Goal: Information Seeking & Learning: Learn about a topic

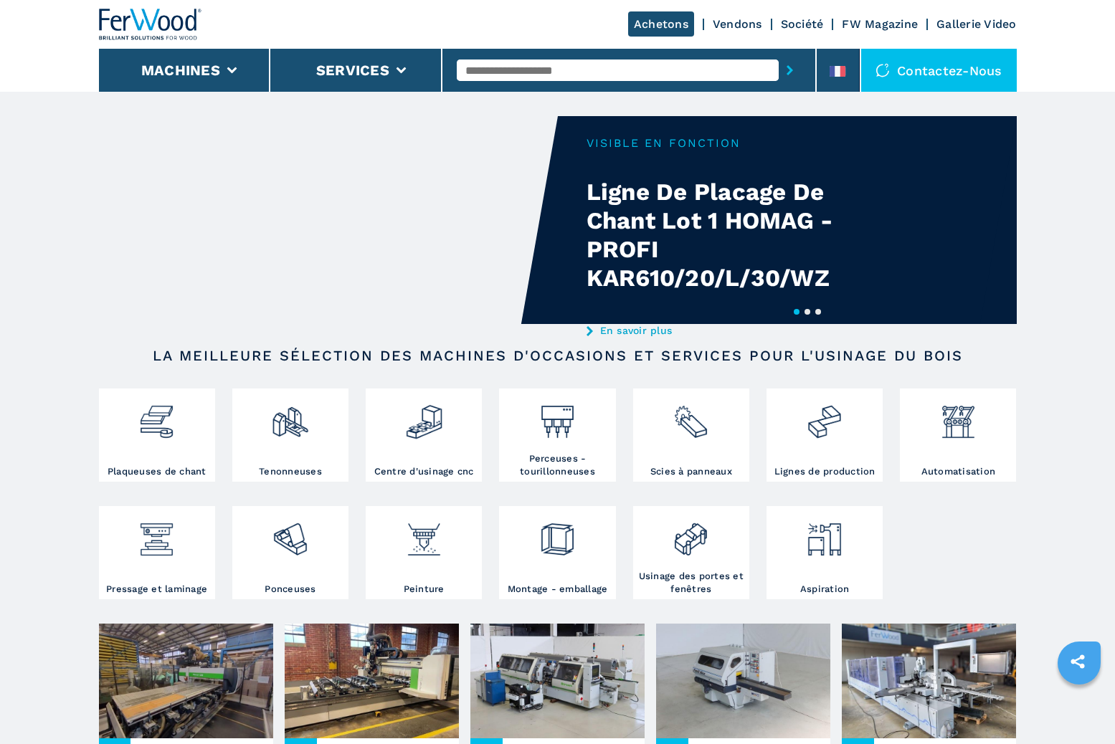
click at [800, 24] on link "Société" at bounding box center [802, 24] width 43 height 14
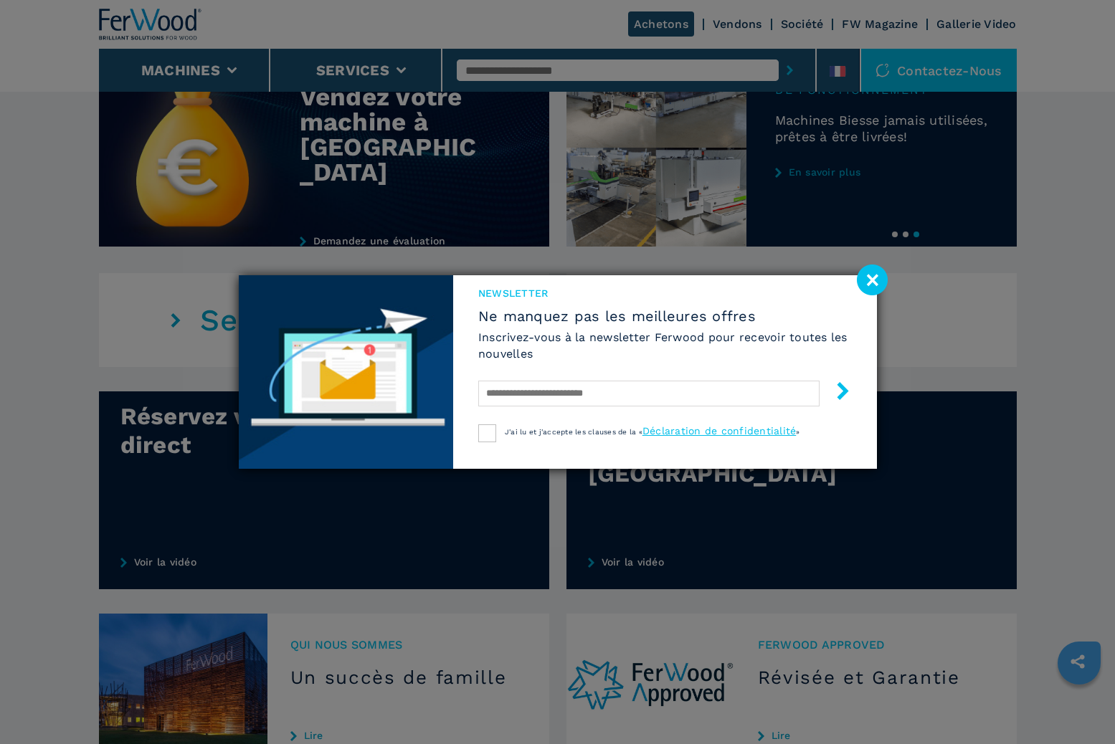
scroll to position [748, 0]
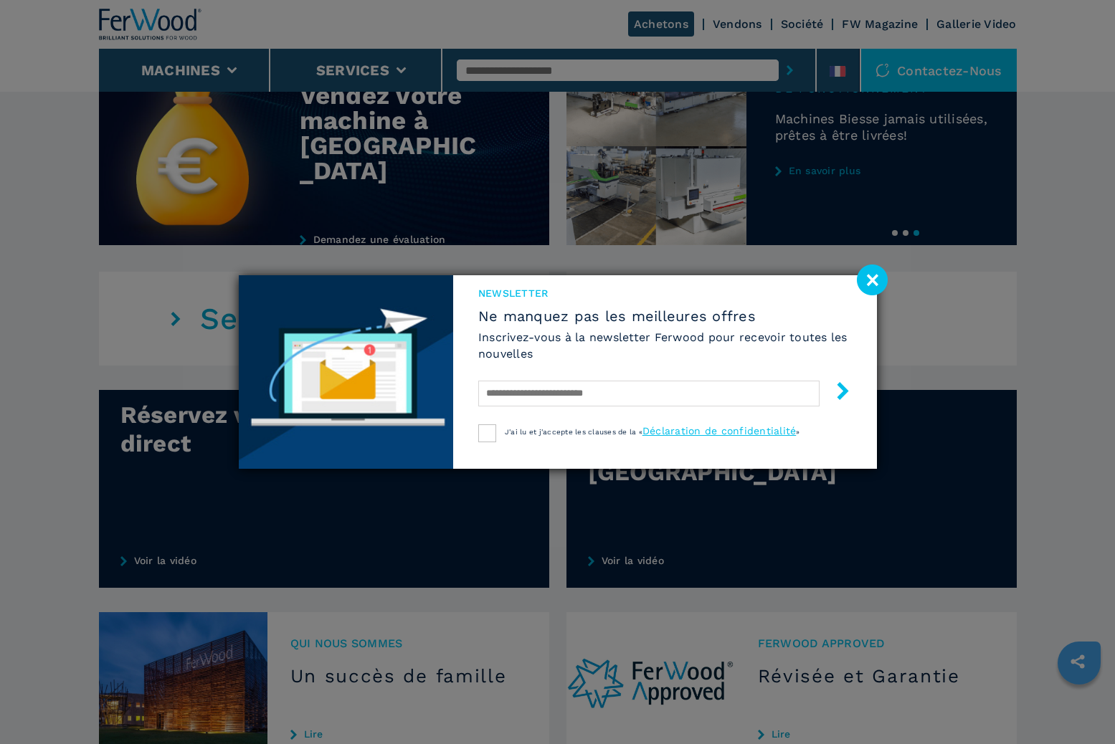
click at [878, 280] on image at bounding box center [872, 280] width 31 height 31
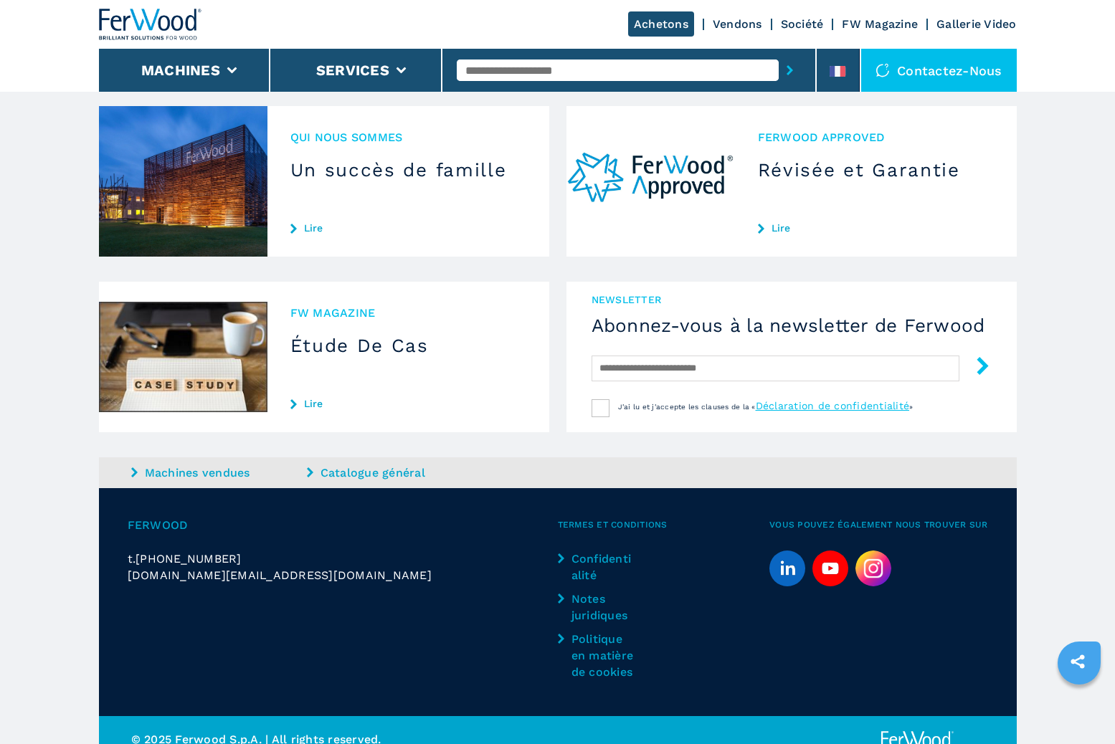
scroll to position [1272, 0]
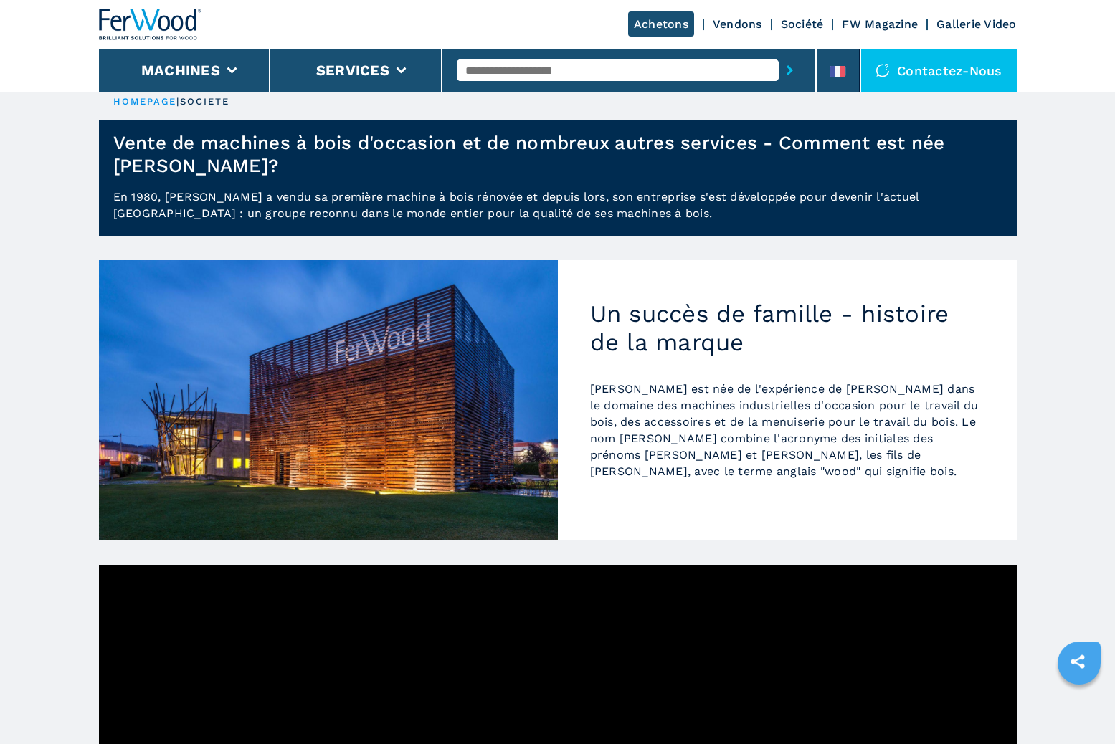
scroll to position [6, 0]
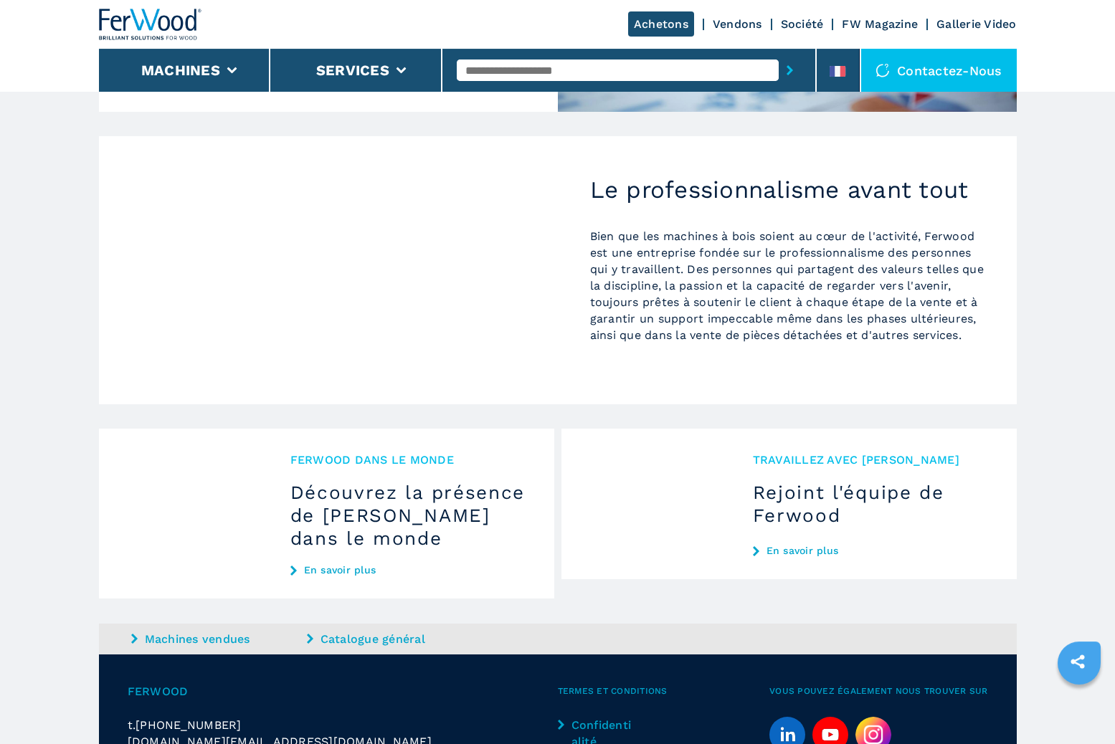
scroll to position [1263, 0]
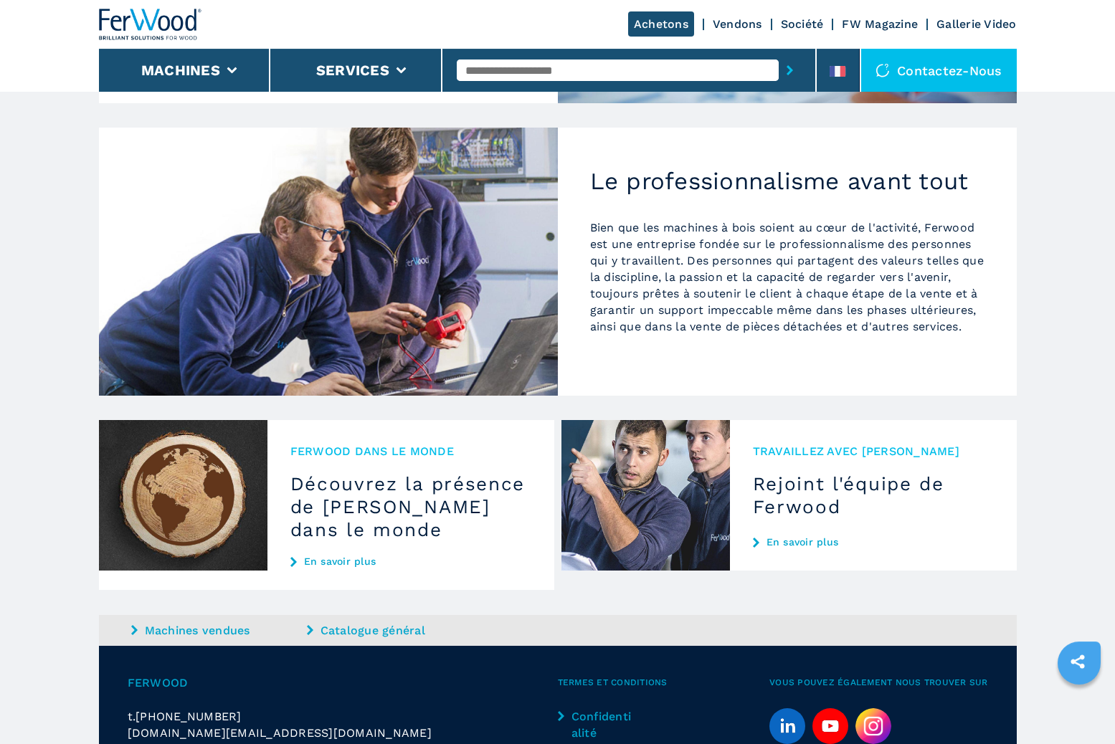
click at [326, 563] on link "En savoir plus" at bounding box center [410, 561] width 241 height 11
click at [325, 559] on link "En savoir plus" at bounding box center [410, 561] width 241 height 11
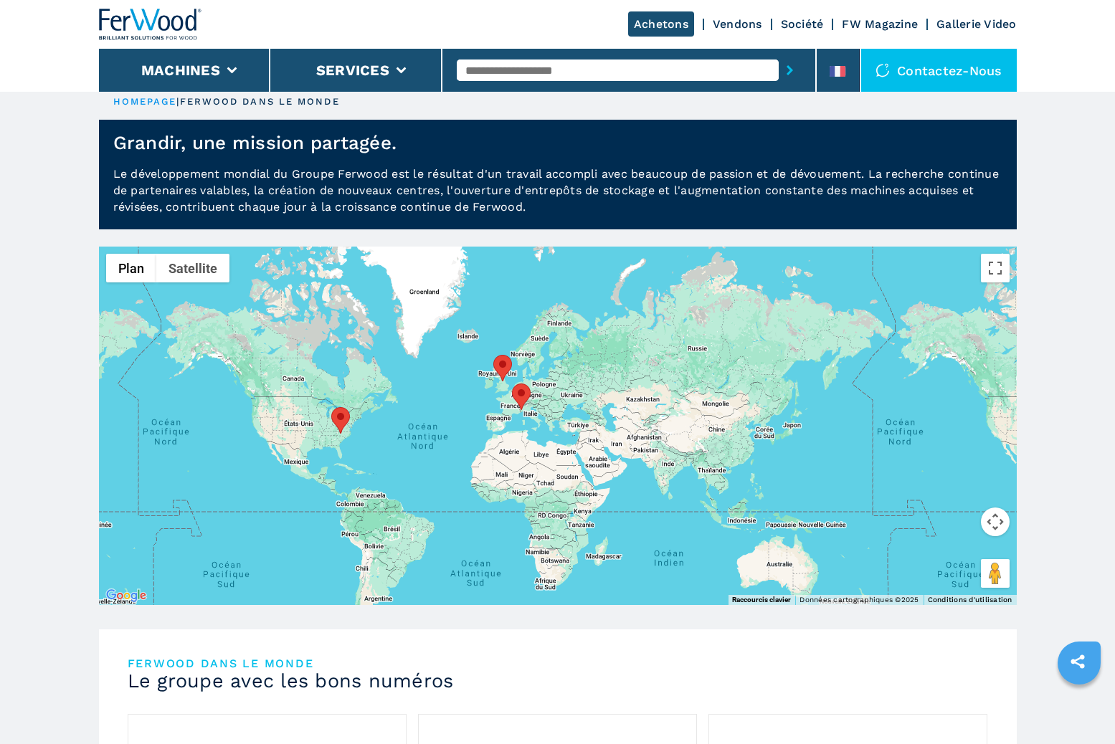
scroll to position [9, 0]
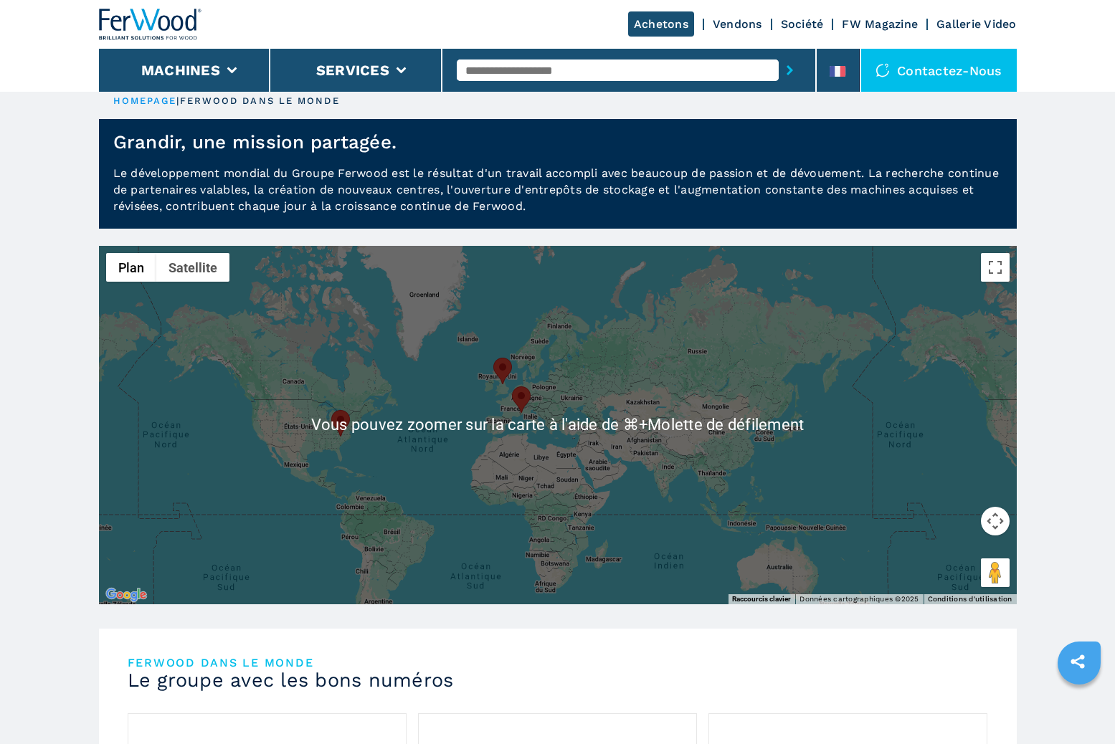
drag, startPoint x: 587, startPoint y: 387, endPoint x: 531, endPoint y: 394, distance: 55.8
click at [531, 394] on div at bounding box center [558, 425] width 918 height 359
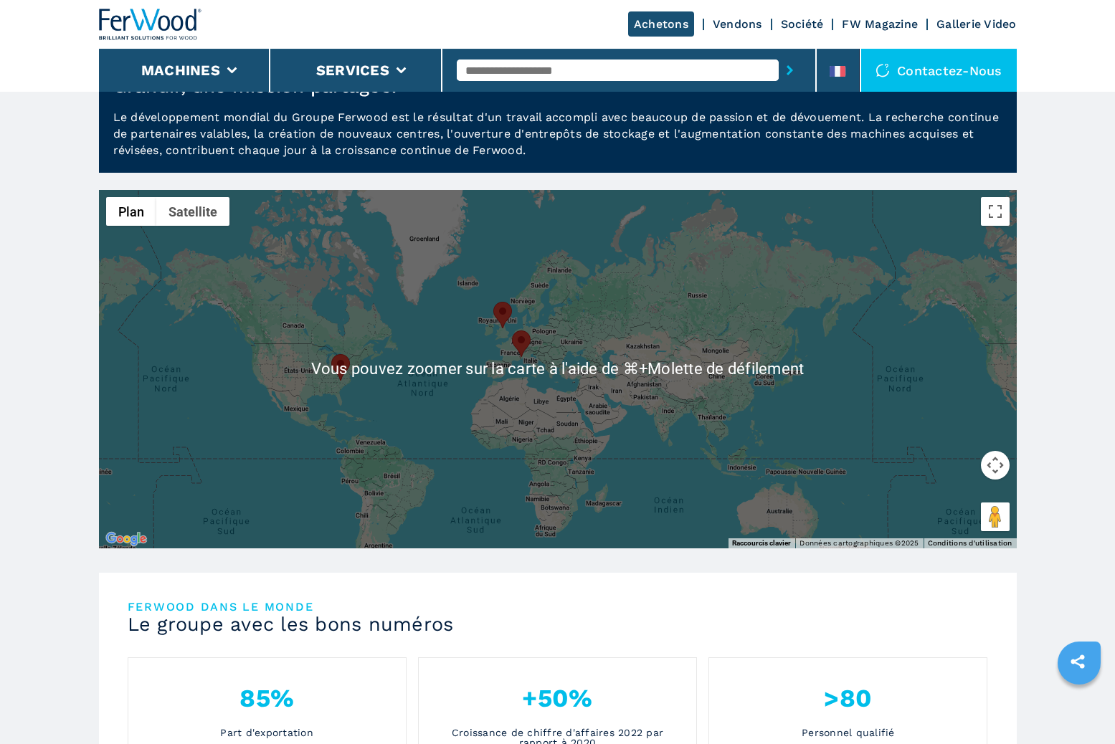
scroll to position [55, 0]
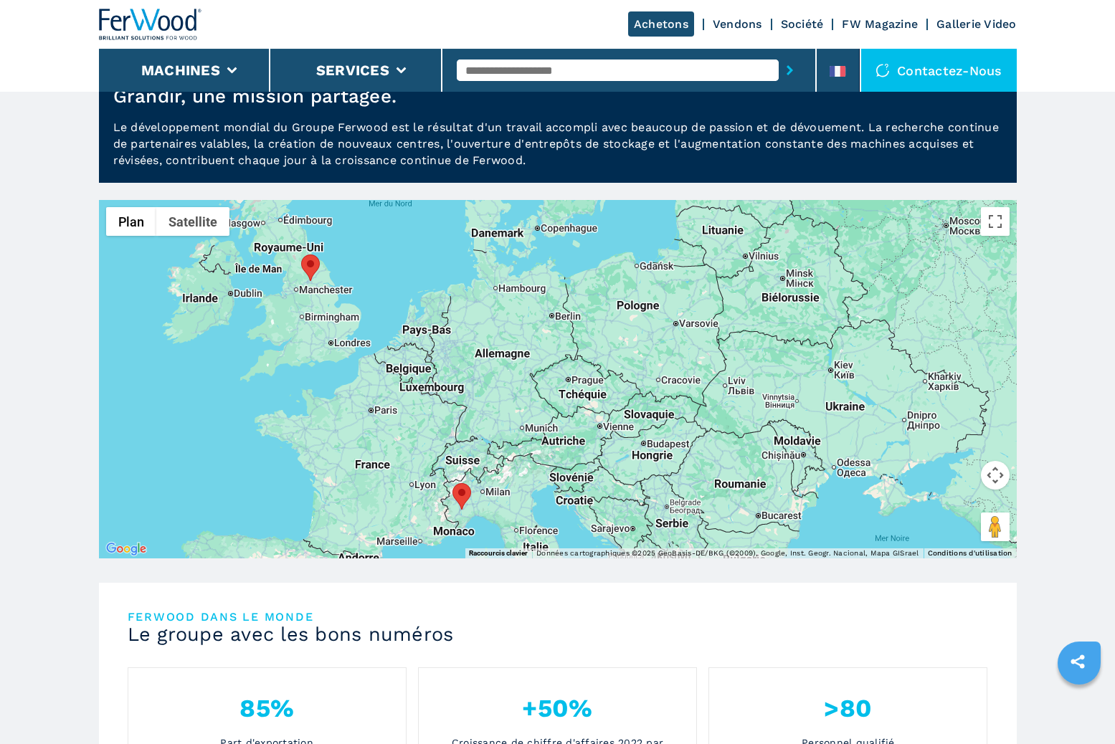
click at [453, 483] on area at bounding box center [453, 483] width 0 height 0
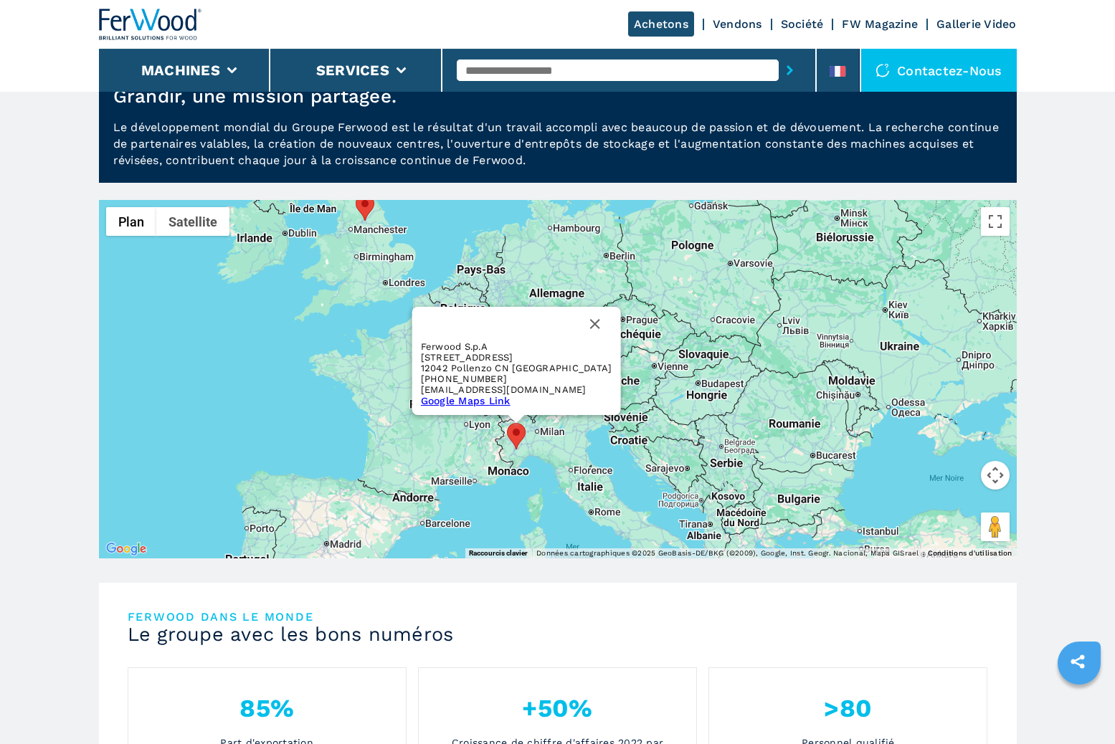
drag, startPoint x: 488, startPoint y: 505, endPoint x: 545, endPoint y: 442, distance: 84.8
click at [545, 442] on div "Ferwood S.p.A Via Langhe 4/A 12042 Pollenzo CN Italy +39 0172474073 info@ferwoo…" at bounding box center [558, 379] width 918 height 359
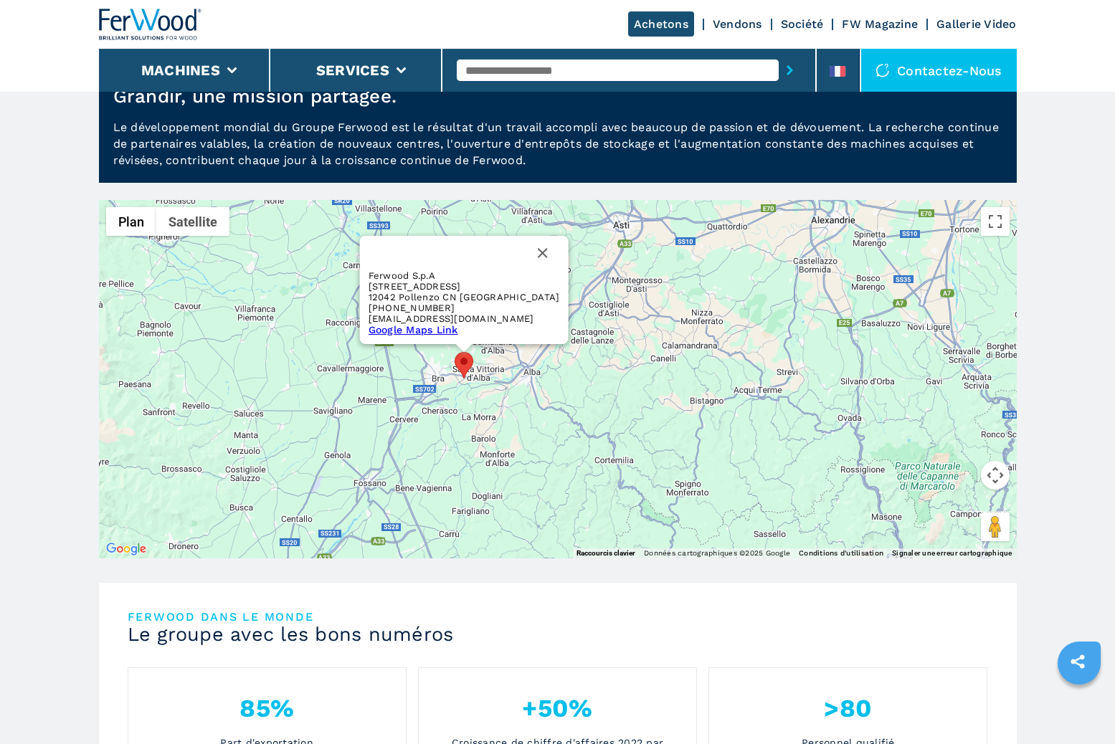
drag, startPoint x: 406, startPoint y: 345, endPoint x: 496, endPoint y: 380, distance: 97.0
click at [493, 411] on div "Ferwood S.p.A Via Langhe 4/A 12042 Pollenzo CN Italy +39 0172474073 info@ferwoo…" at bounding box center [558, 379] width 918 height 359
click at [525, 240] on button "Fermer" at bounding box center [542, 254] width 34 height 34
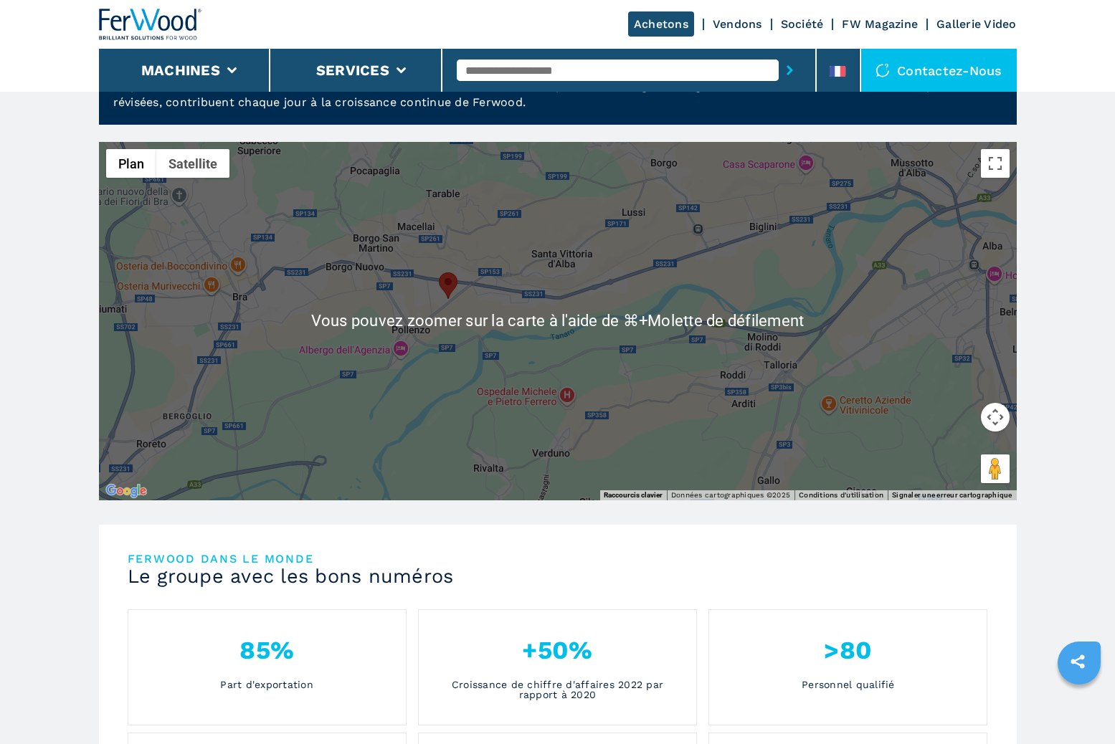
scroll to position [0, 0]
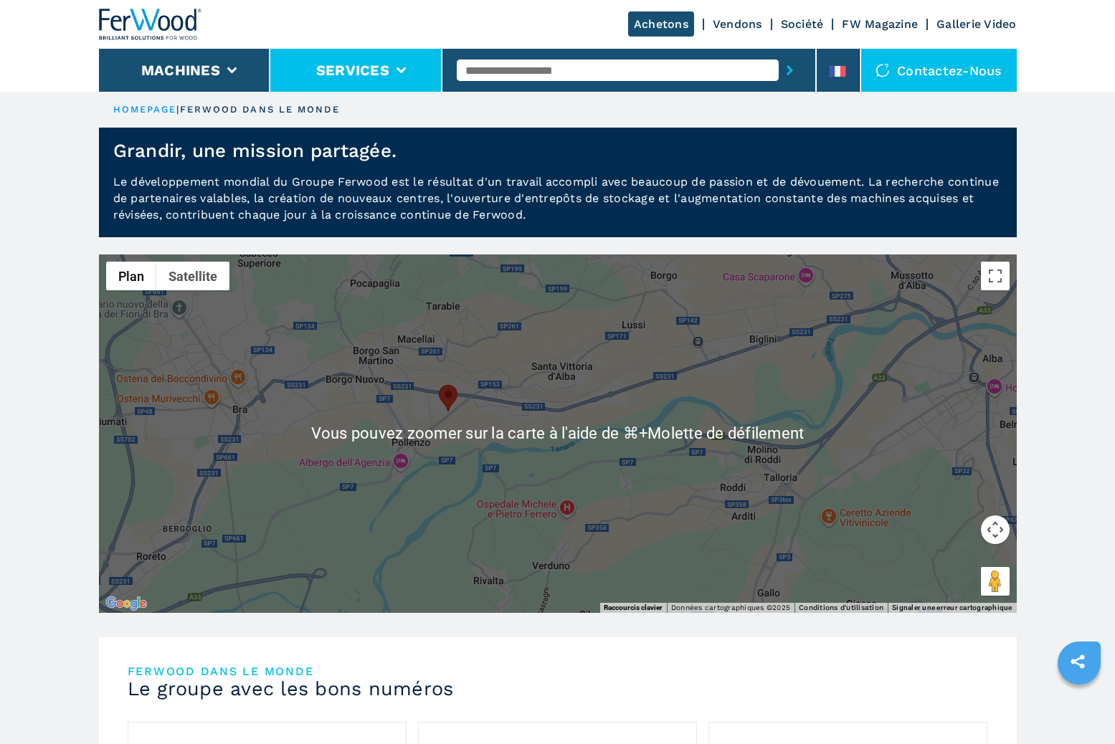
click at [366, 65] on button "Services" at bounding box center [352, 70] width 73 height 17
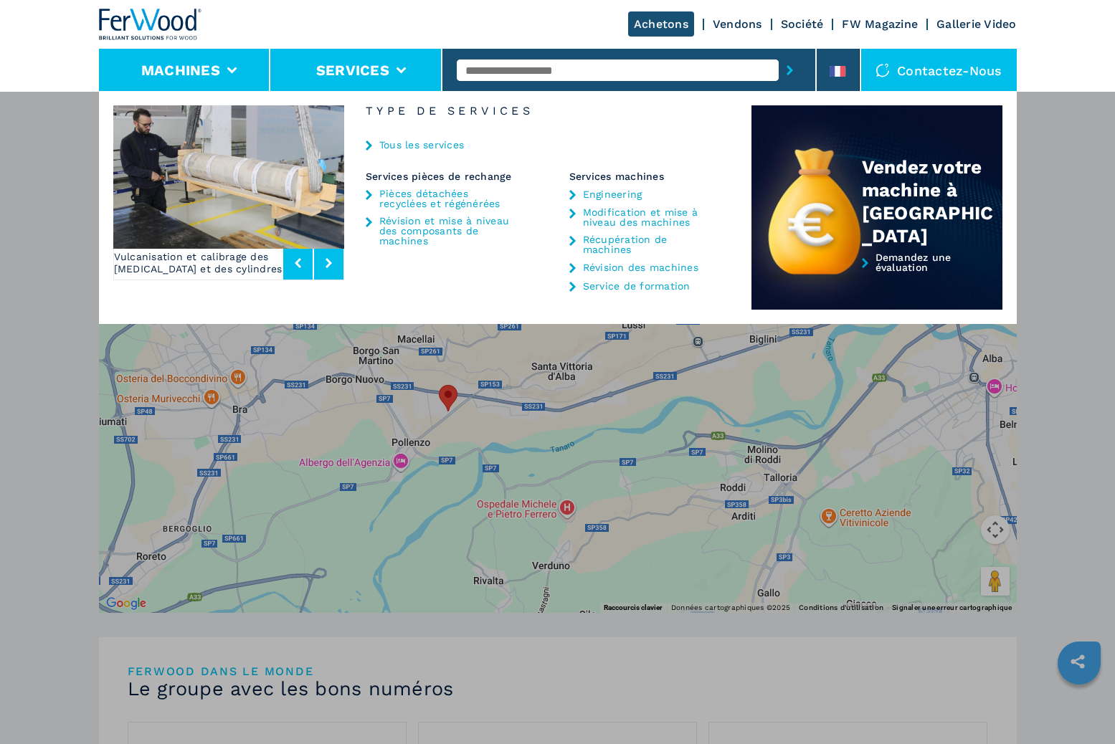
click at [242, 64] on li "Machines" at bounding box center [185, 70] width 172 height 43
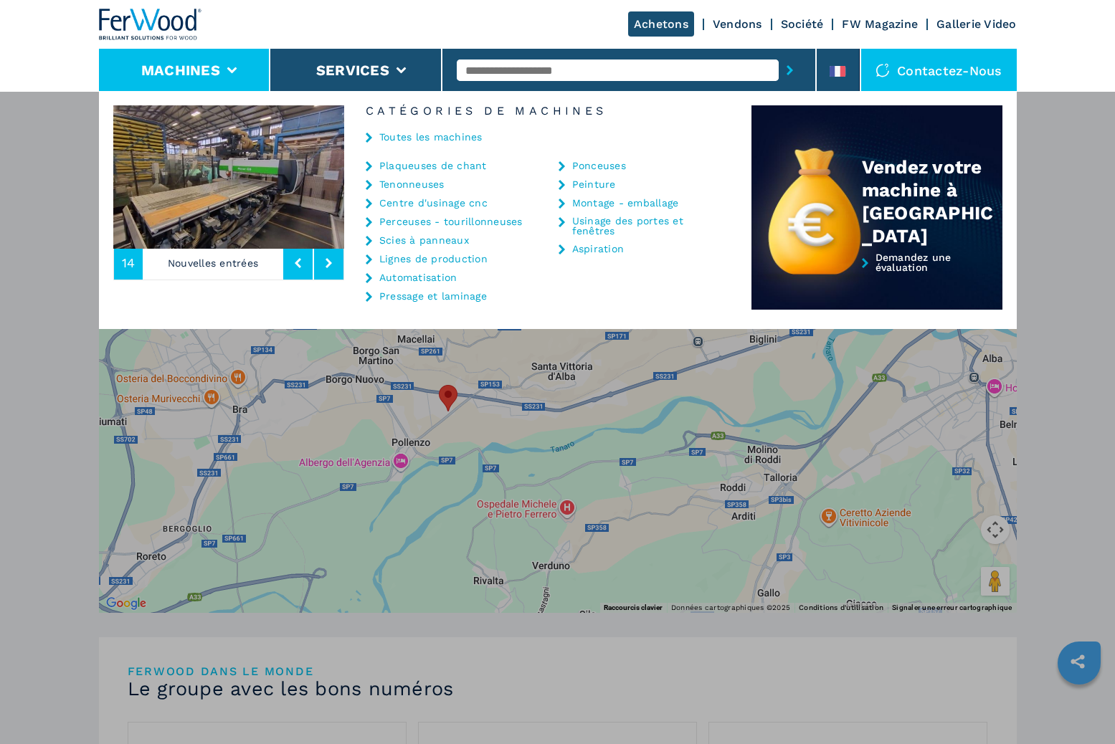
click at [412, 222] on link "Perceuses - tourillonneuses" at bounding box center [450, 222] width 143 height 10
click at [369, 221] on icon at bounding box center [369, 222] width 6 height 10
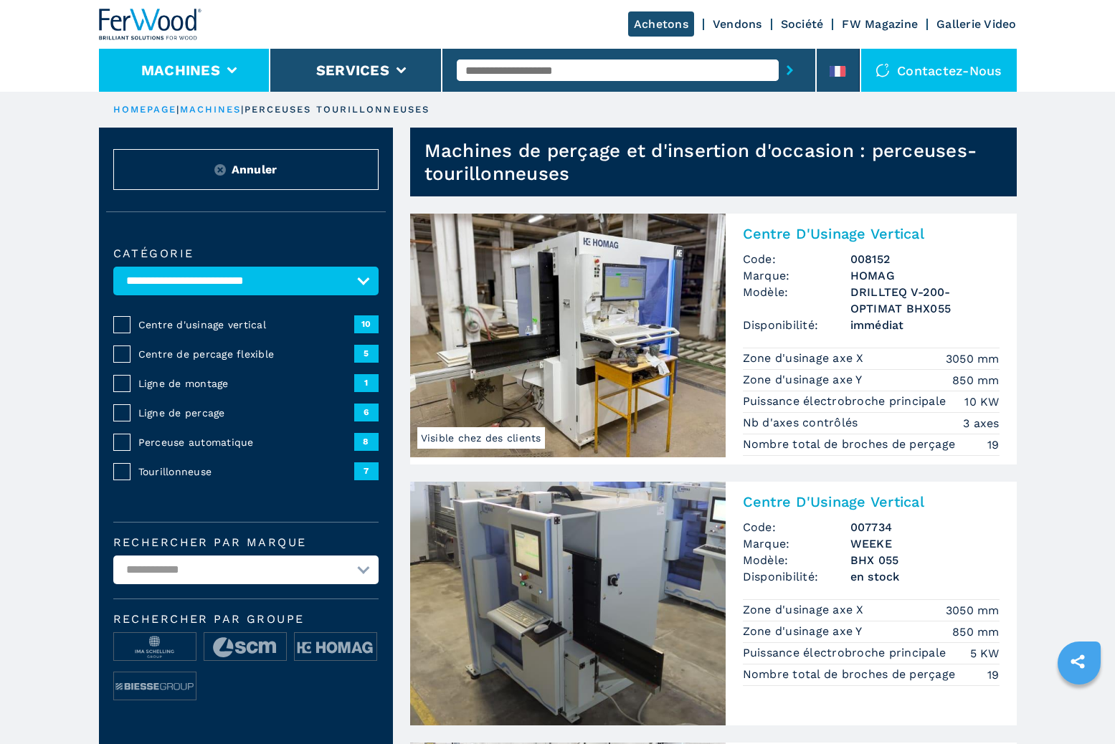
click at [229, 75] on li "Machines" at bounding box center [185, 70] width 172 height 43
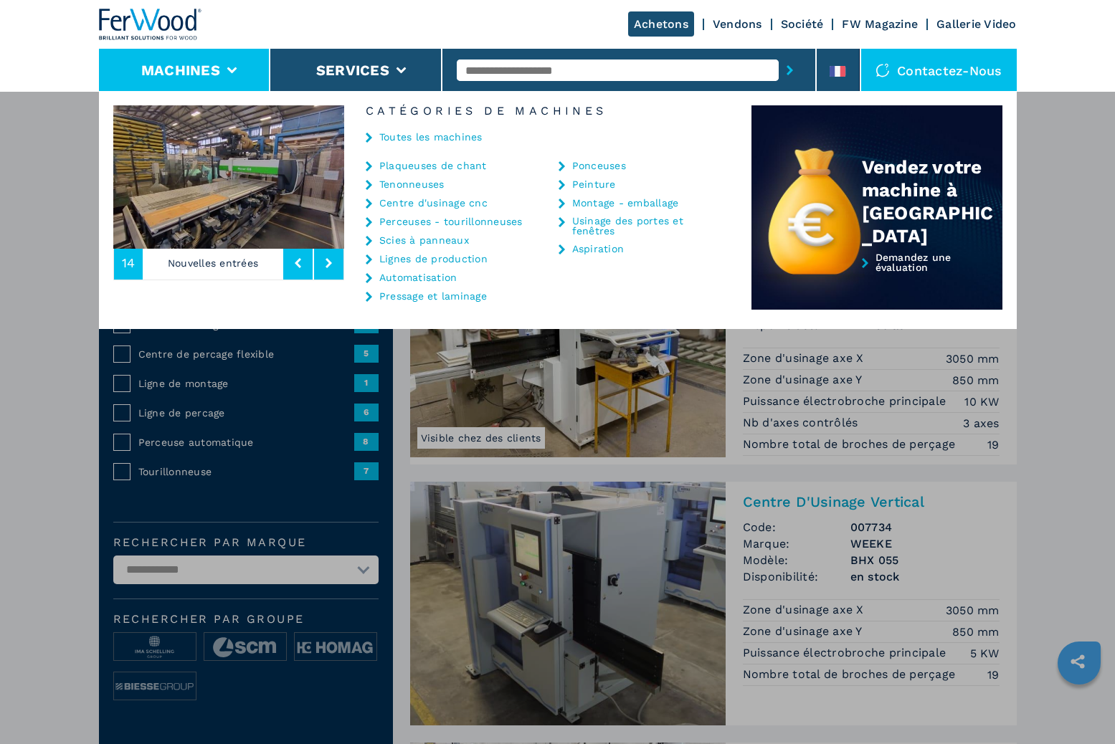
click at [432, 202] on link "Centre d'usinage cnc" at bounding box center [433, 203] width 108 height 10
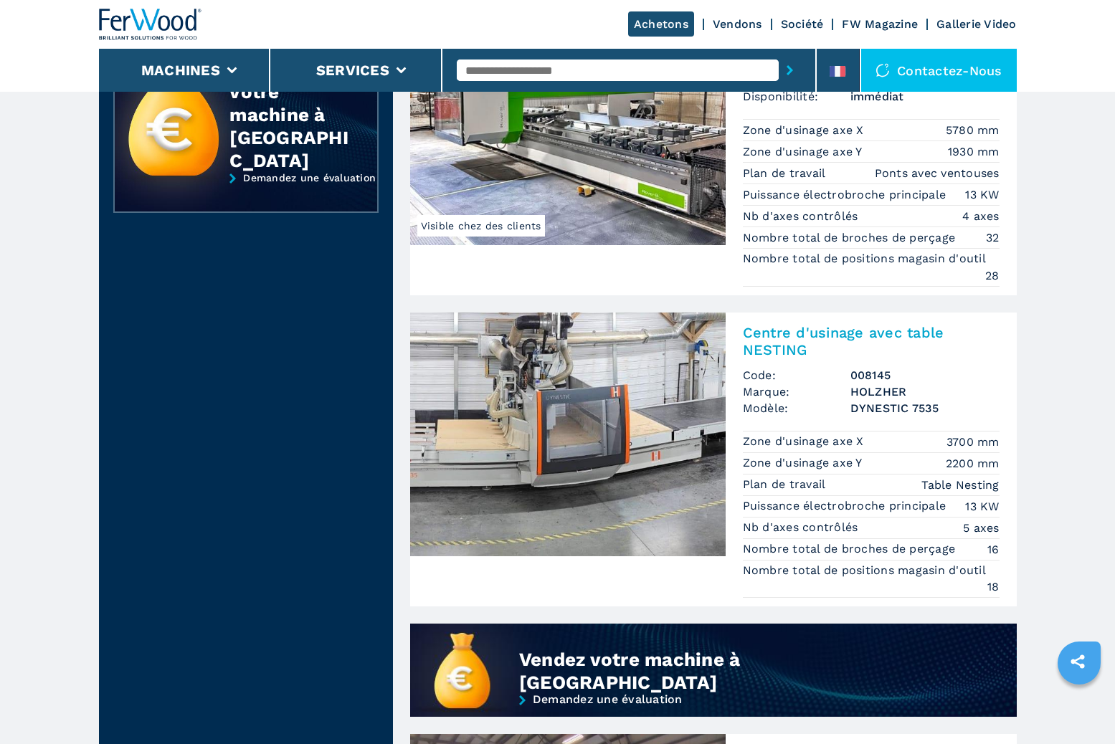
scroll to position [815, 0]
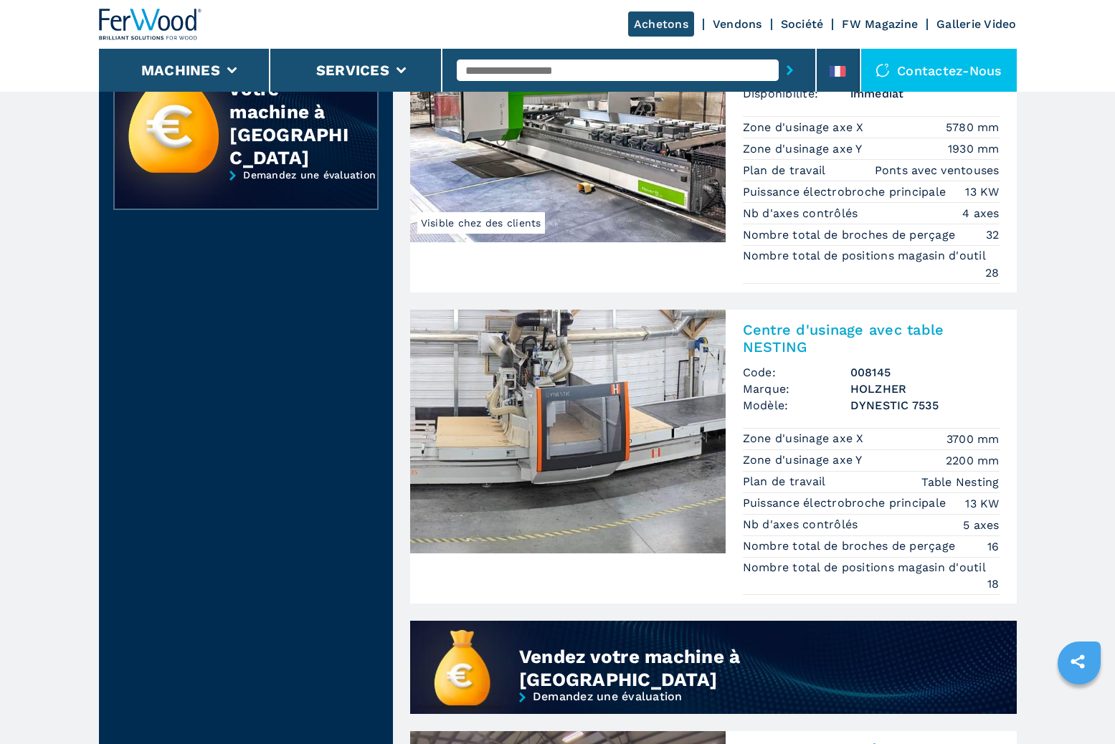
click at [795, 341] on h2 "Centre d'usinage avec table NESTING" at bounding box center [871, 338] width 257 height 34
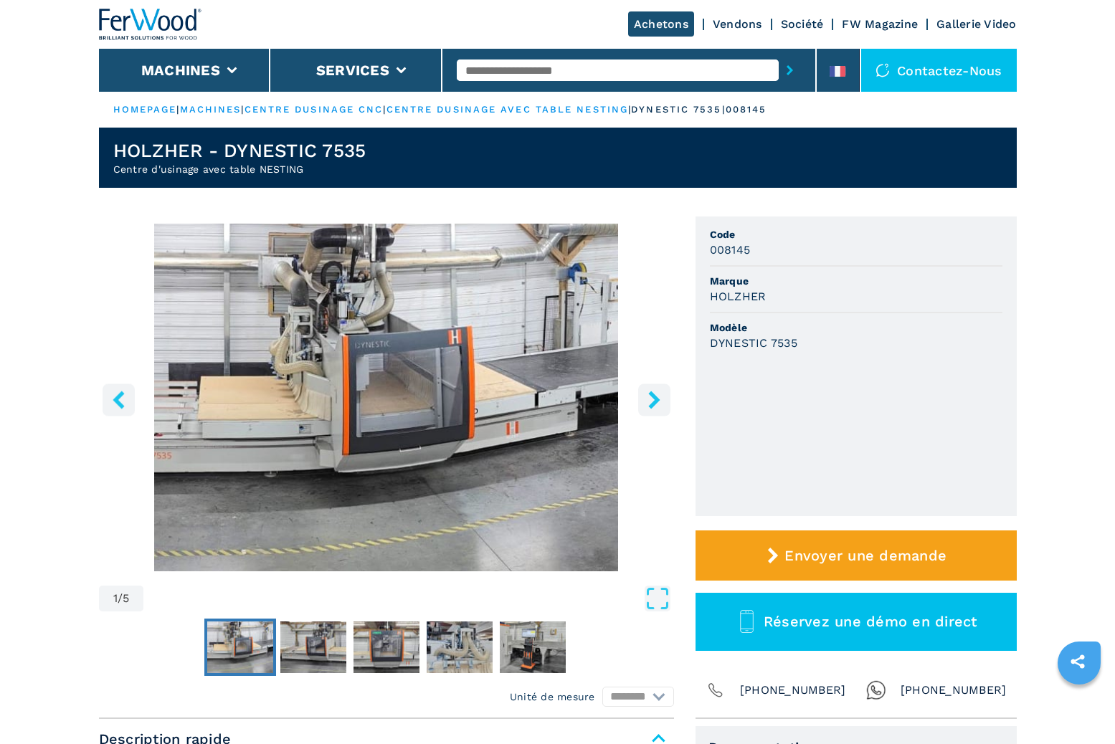
click at [660, 397] on icon "right-button" at bounding box center [654, 400] width 18 height 18
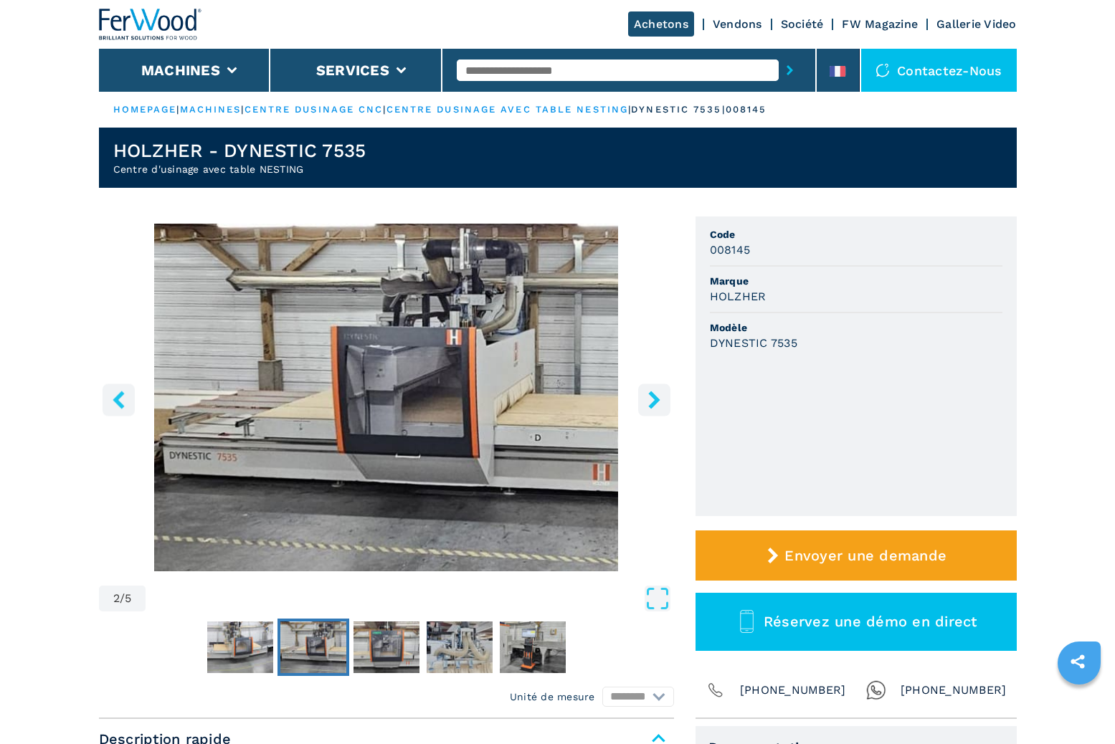
click at [660, 397] on icon "right-button" at bounding box center [654, 400] width 18 height 18
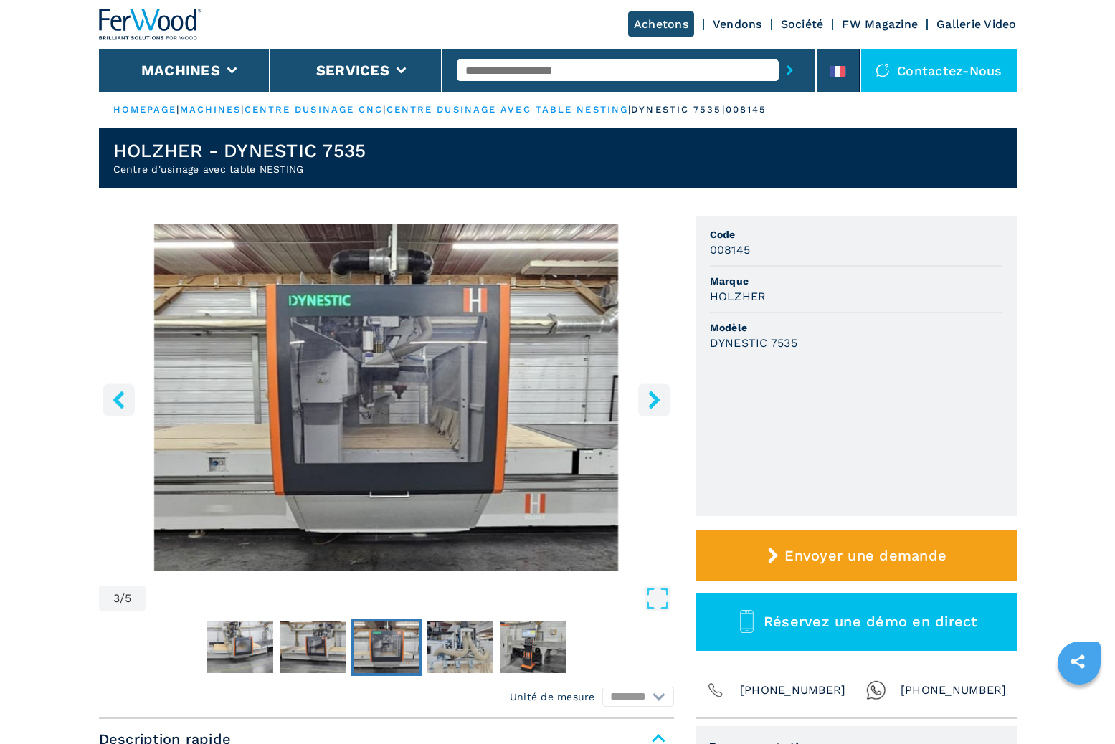
click at [660, 396] on icon "right-button" at bounding box center [654, 400] width 18 height 18
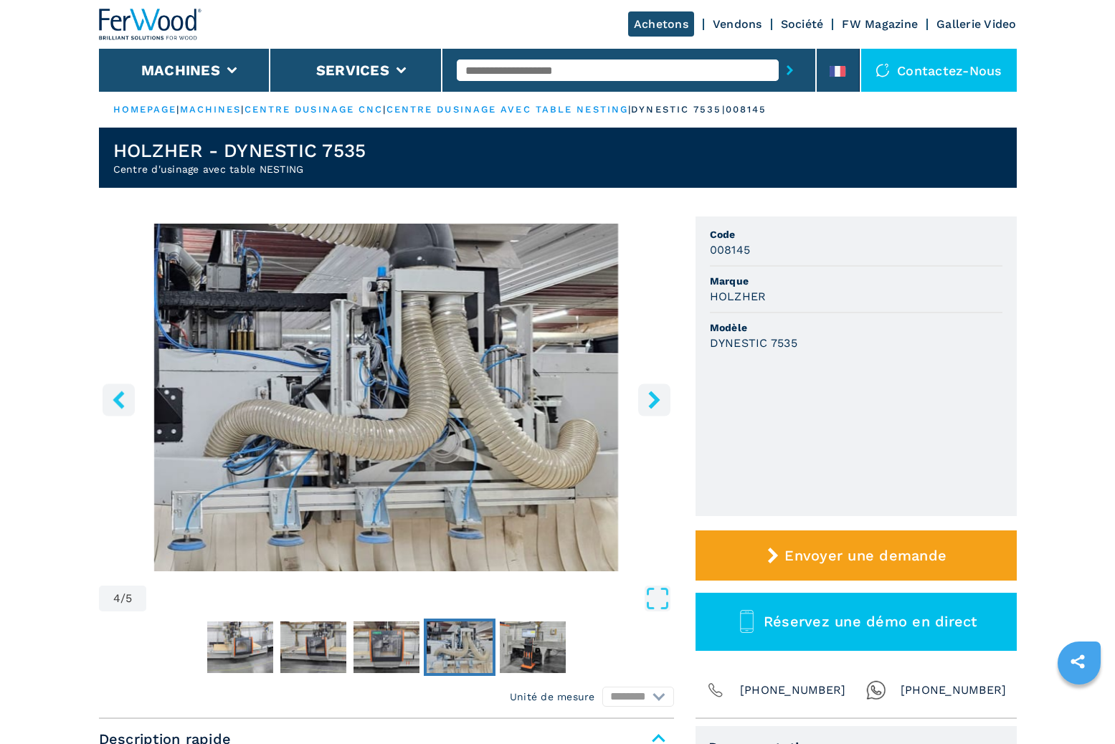
click at [660, 396] on icon "right-button" at bounding box center [654, 400] width 18 height 18
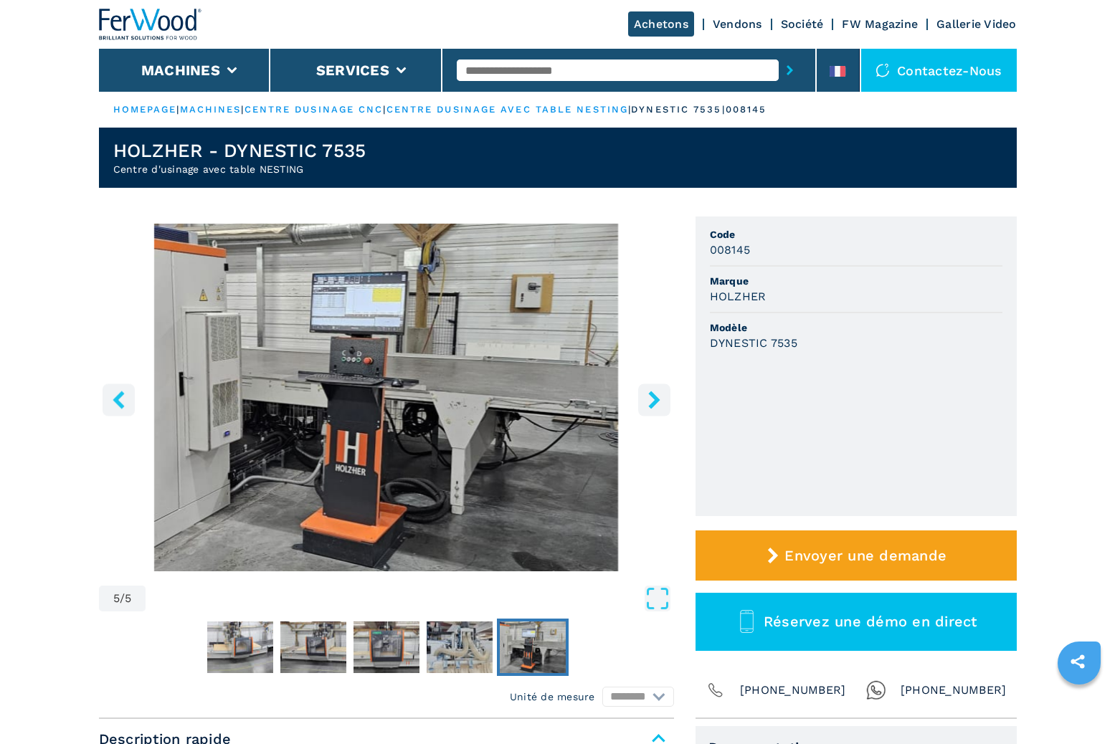
click at [660, 396] on icon "right-button" at bounding box center [654, 400] width 18 height 18
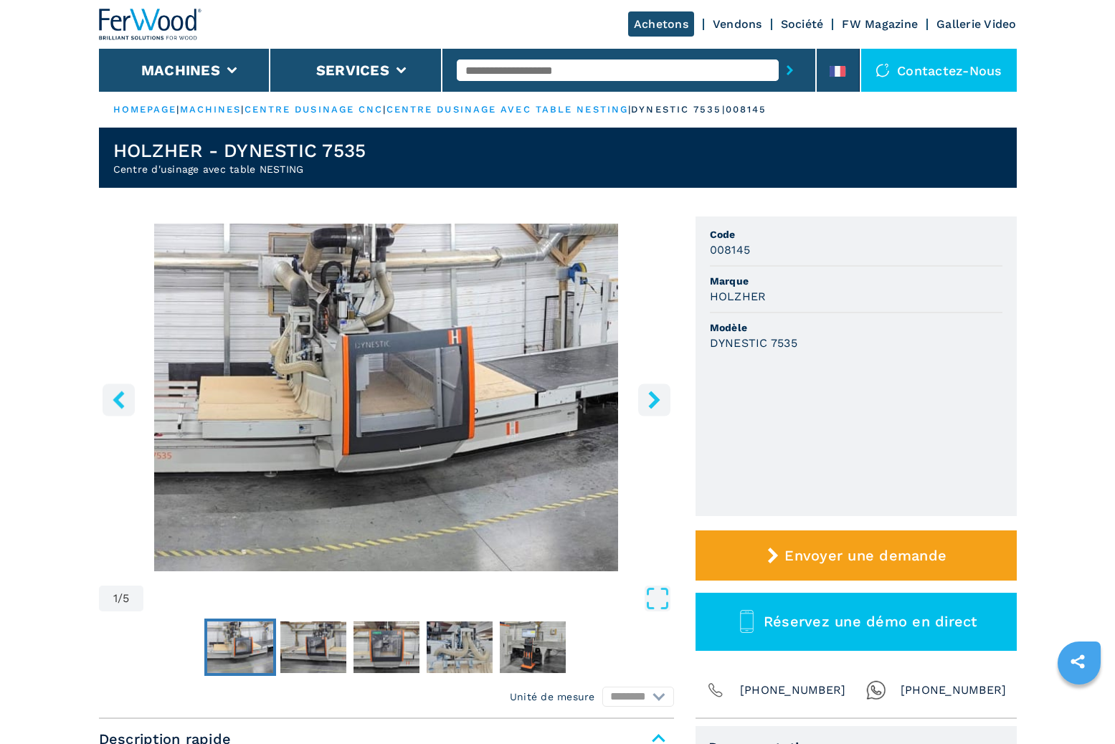
click at [660, 397] on icon "right-button" at bounding box center [654, 400] width 18 height 18
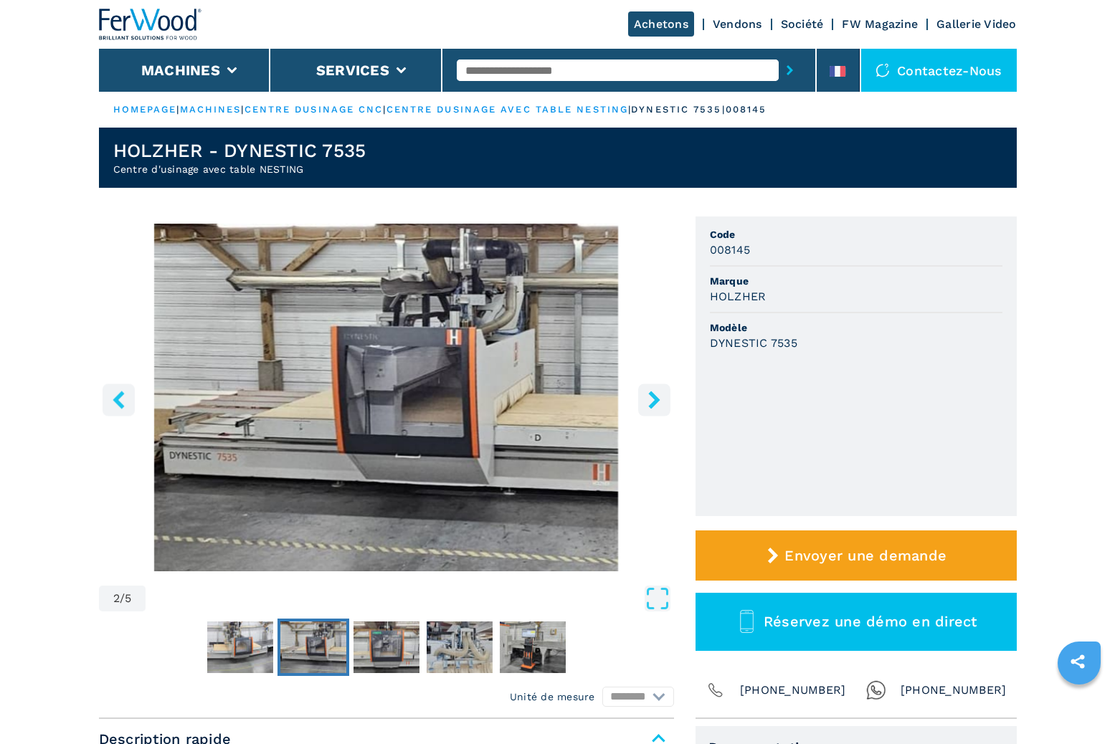
click at [660, 396] on icon "right-button" at bounding box center [654, 400] width 18 height 18
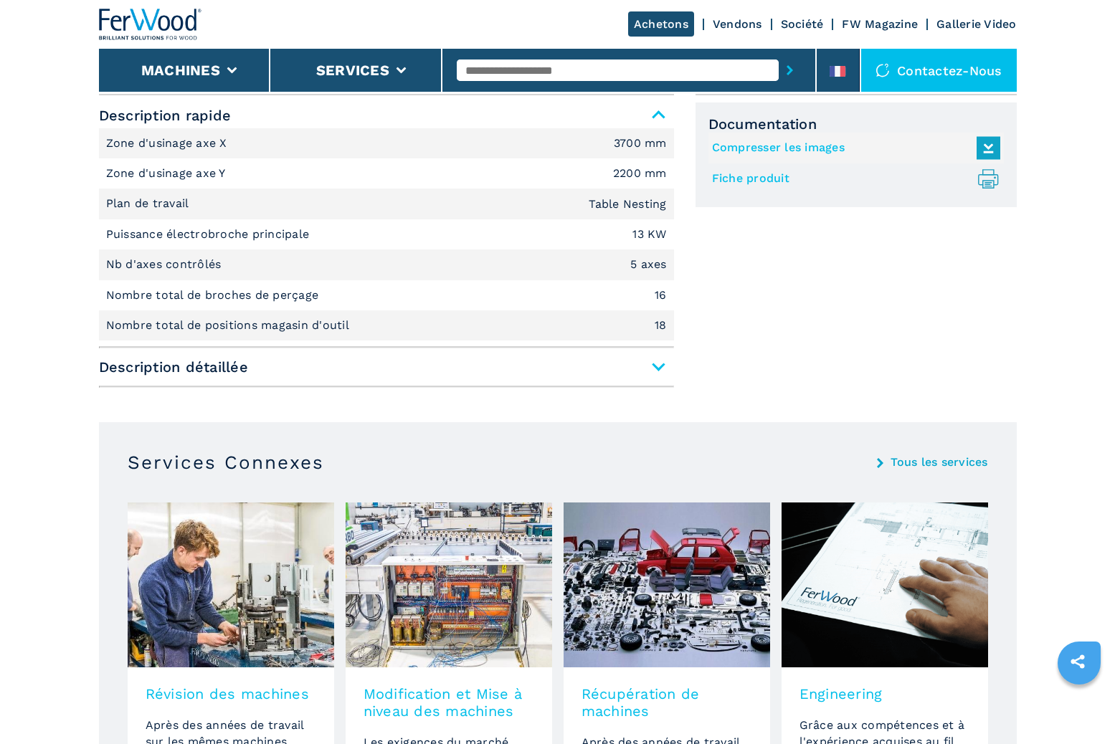
scroll to position [622, 0]
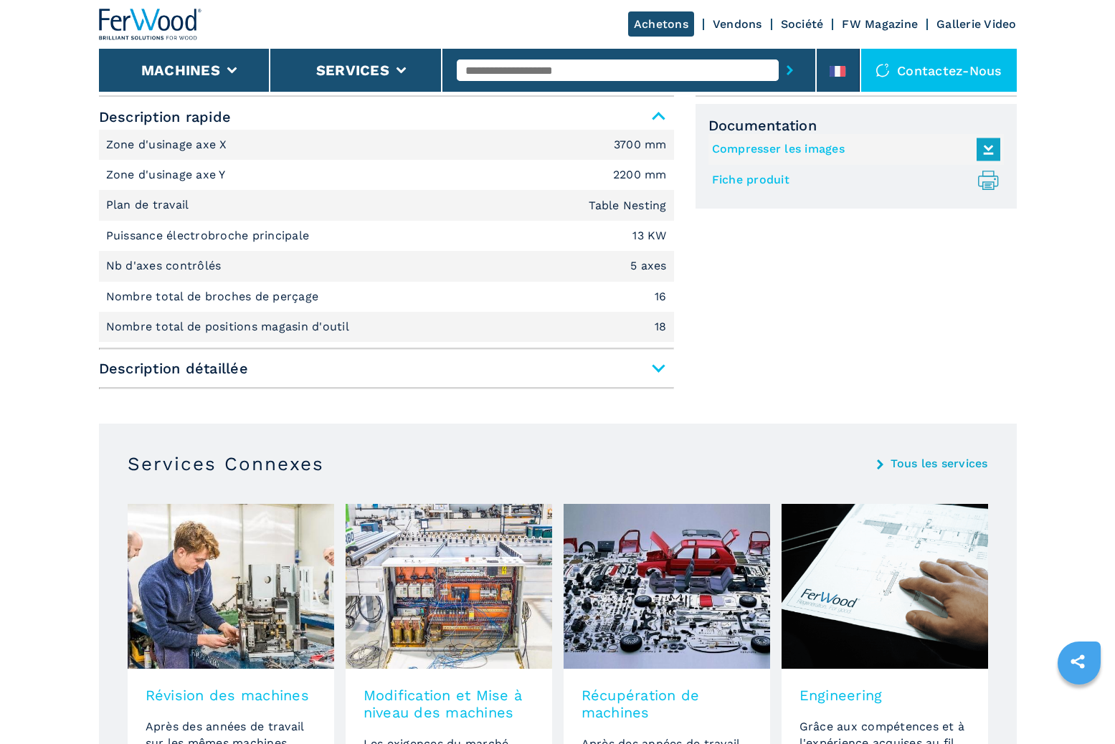
click at [660, 365] on span "Description détaillée" at bounding box center [386, 369] width 575 height 26
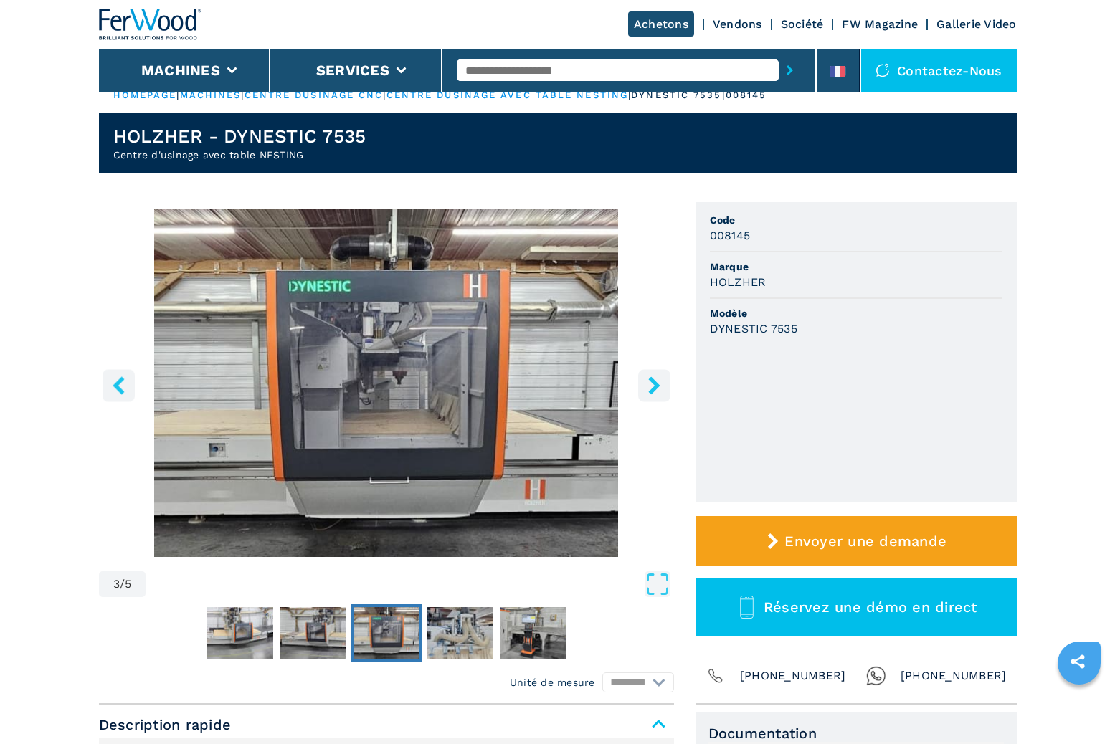
scroll to position [0, 0]
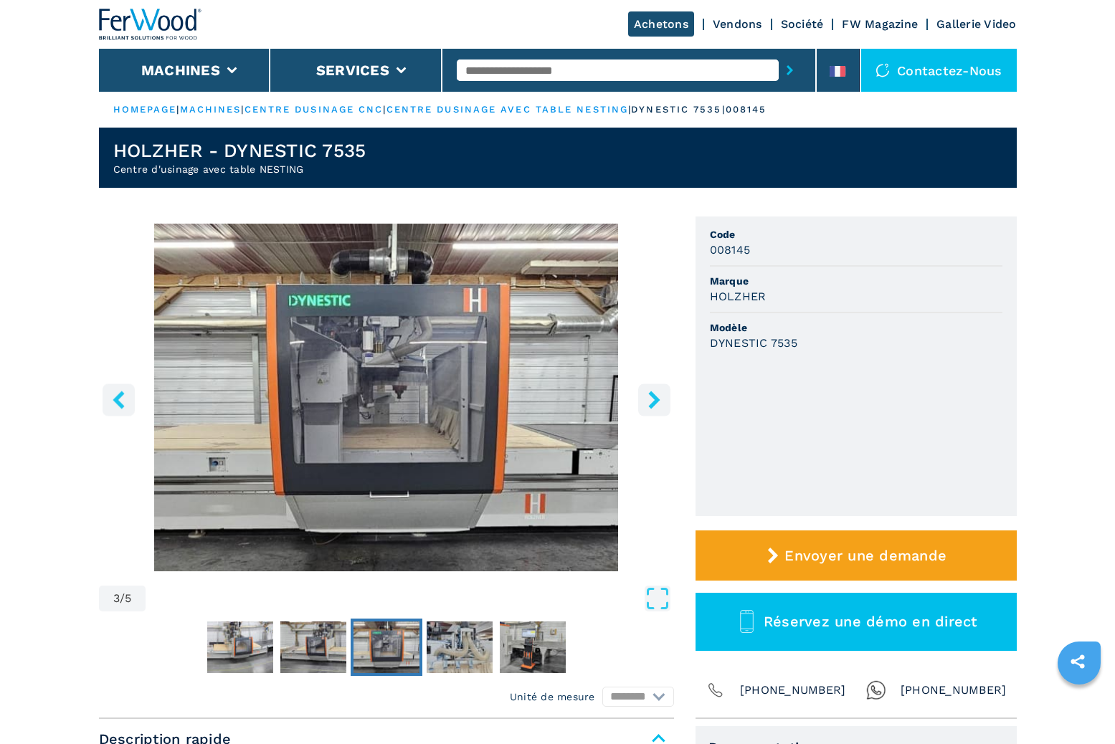
click at [671, 408] on img "Go to Slide 3" at bounding box center [386, 398] width 575 height 348
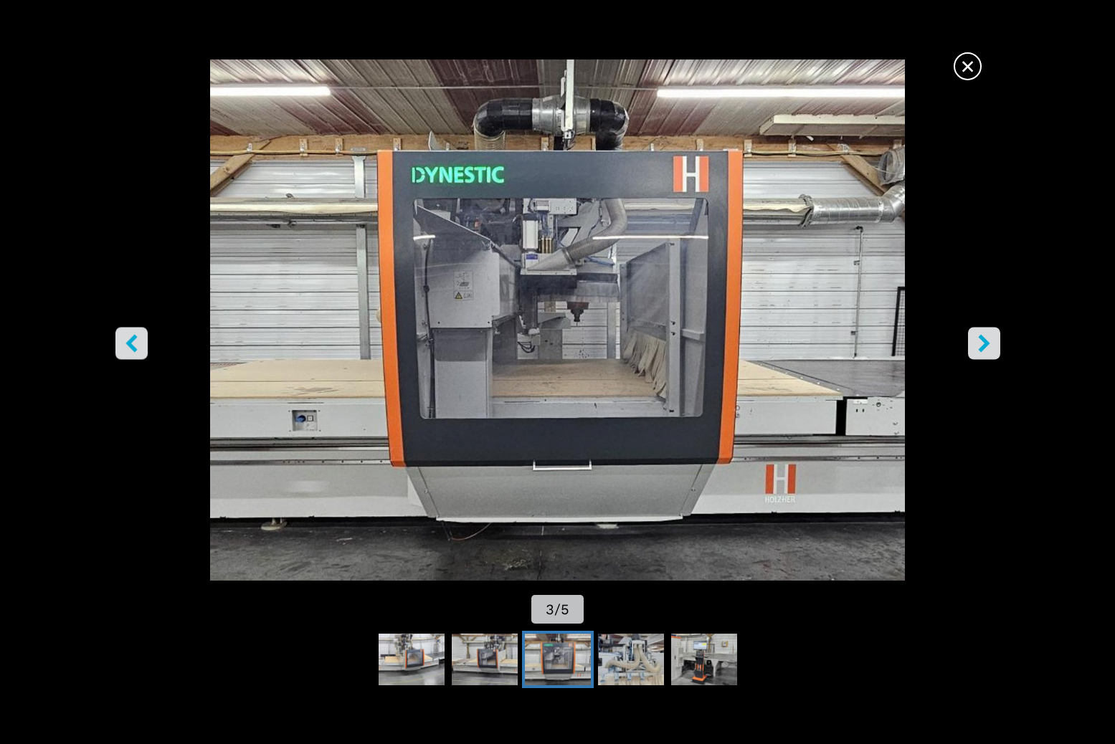
click at [982, 344] on icon "right-button" at bounding box center [984, 344] width 18 height 18
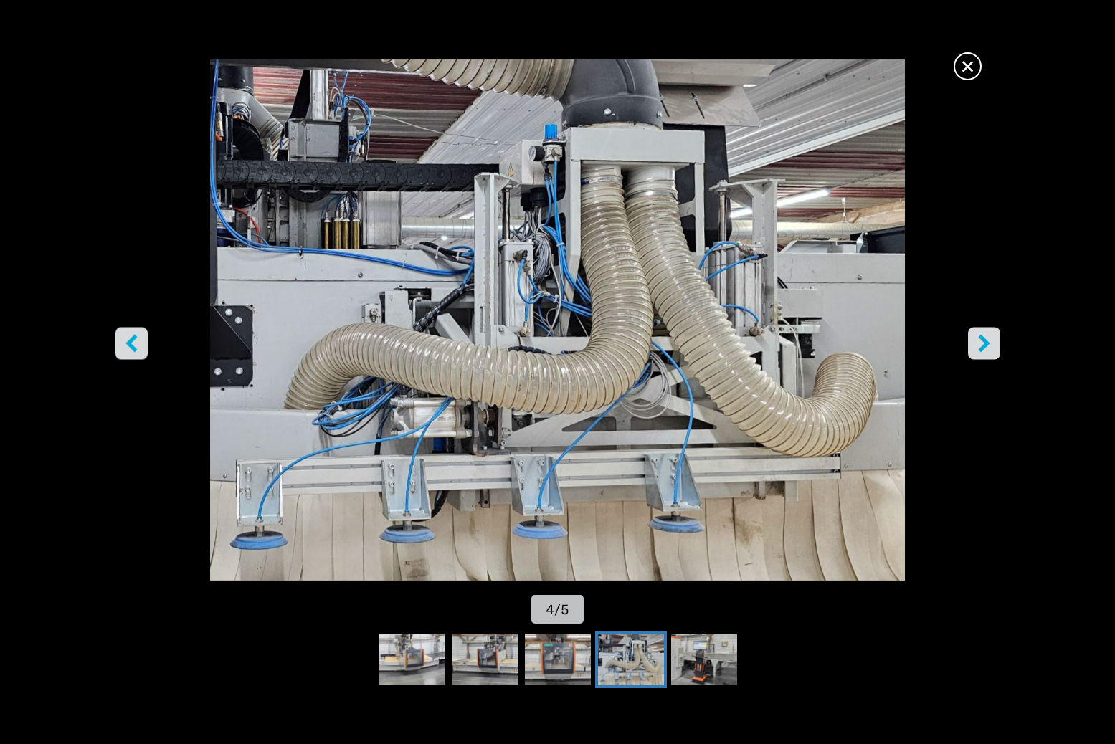
click at [982, 344] on icon "right-button" at bounding box center [984, 344] width 18 height 18
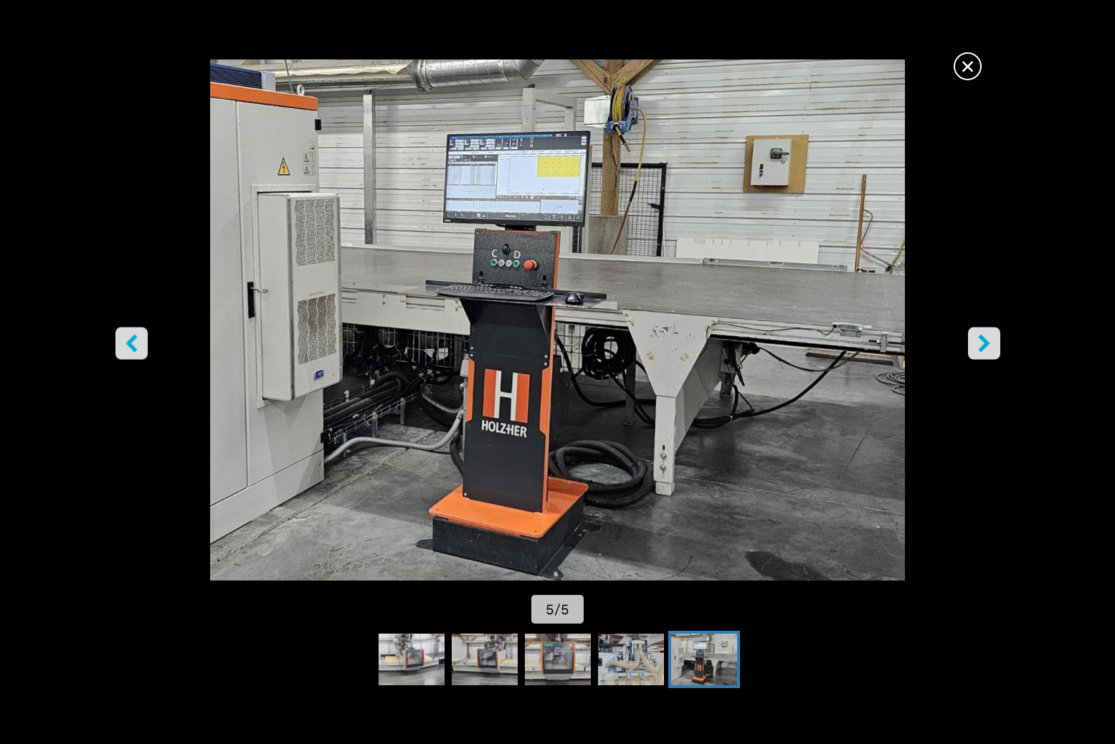
click at [982, 344] on icon "right-button" at bounding box center [984, 344] width 18 height 18
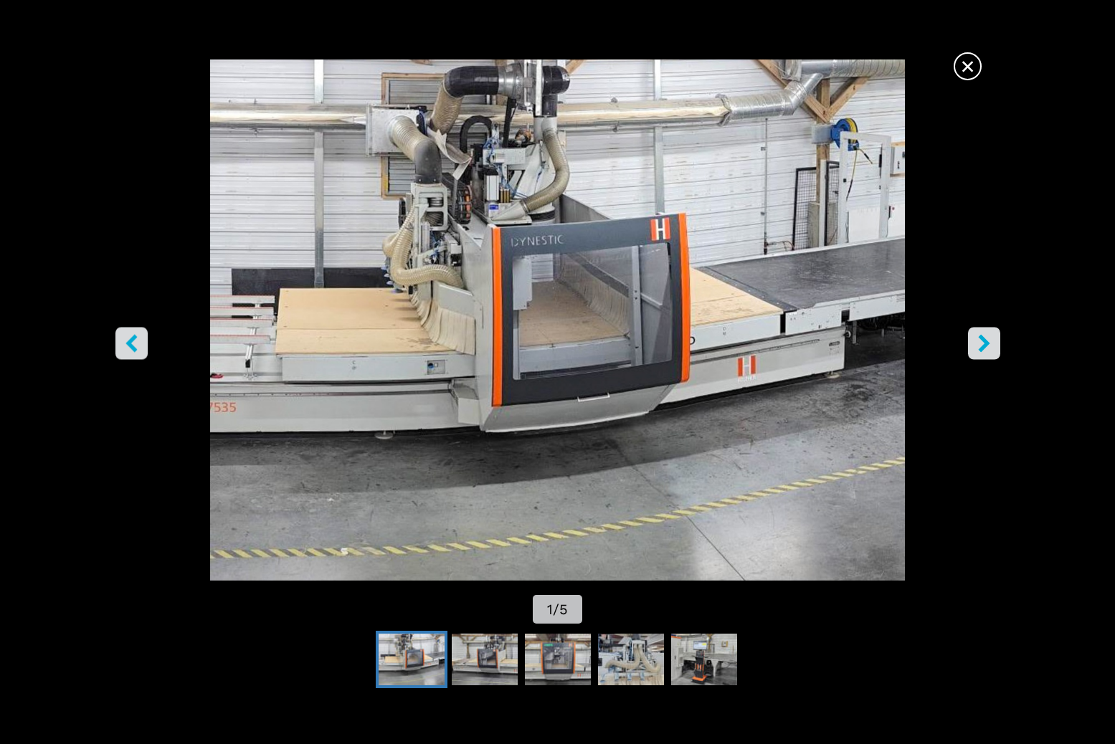
click at [982, 344] on icon "right-button" at bounding box center [984, 344] width 18 height 18
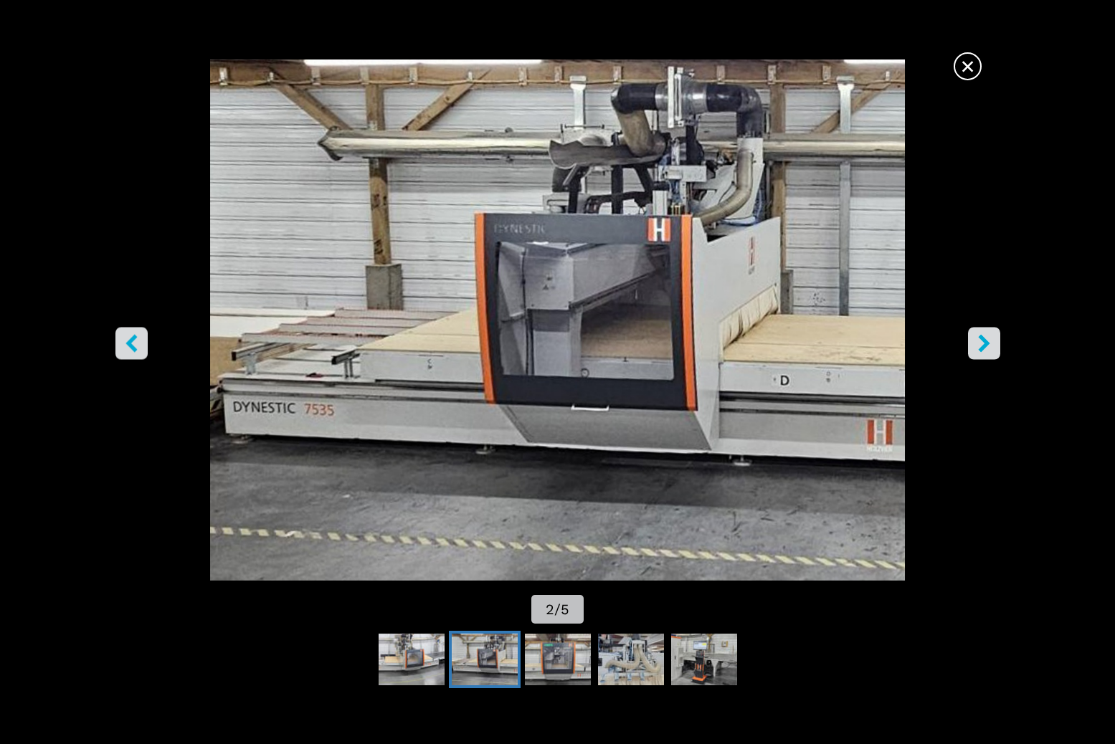
click at [974, 70] on span "×" at bounding box center [967, 63] width 25 height 25
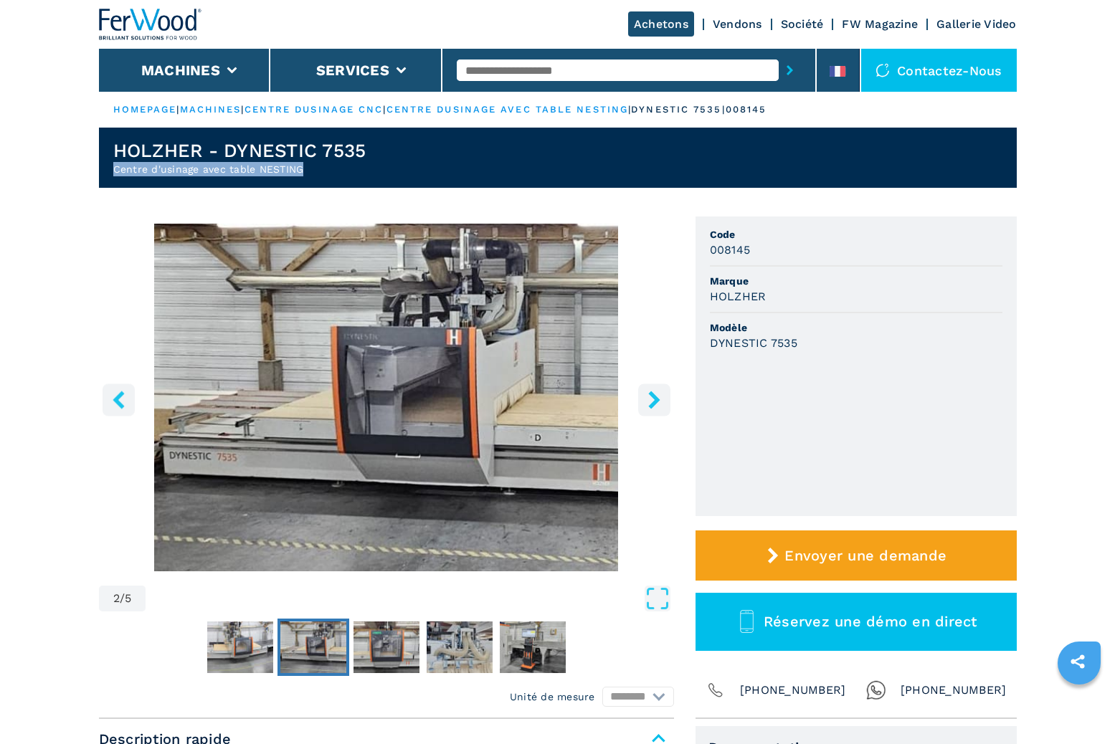
drag, startPoint x: 114, startPoint y: 169, endPoint x: 382, endPoint y: 171, distance: 268.2
click at [302, 171] on h2 "Centre d'usinage avec table NESTING" at bounding box center [239, 169] width 253 height 14
copy h2 "Centre d'usinage avec table NESTING"
